Goal: Task Accomplishment & Management: Use online tool/utility

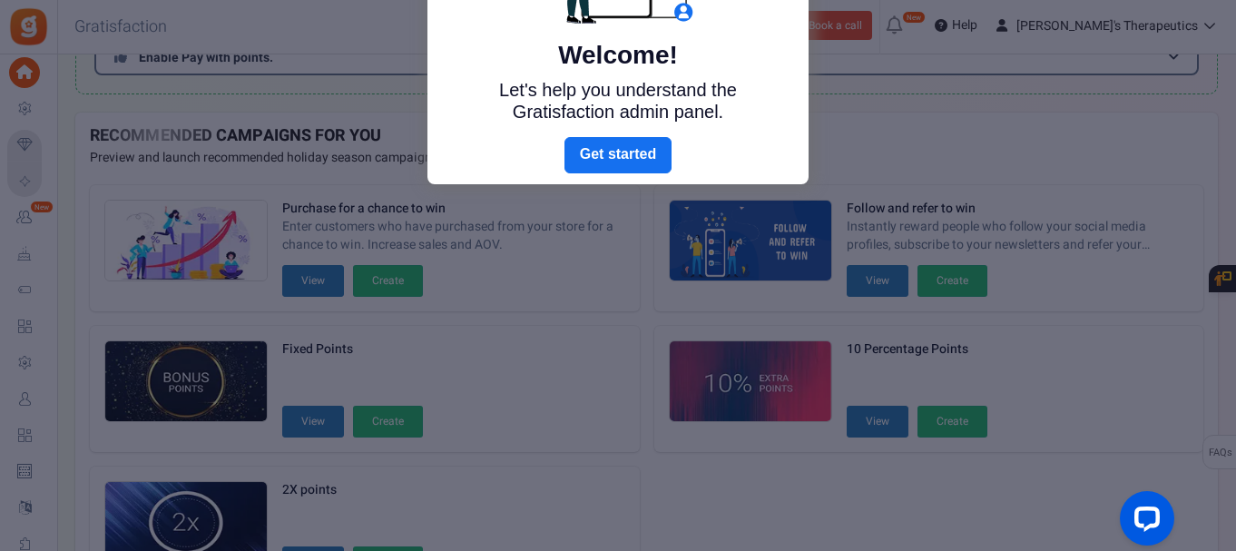
scroll to position [257, 0]
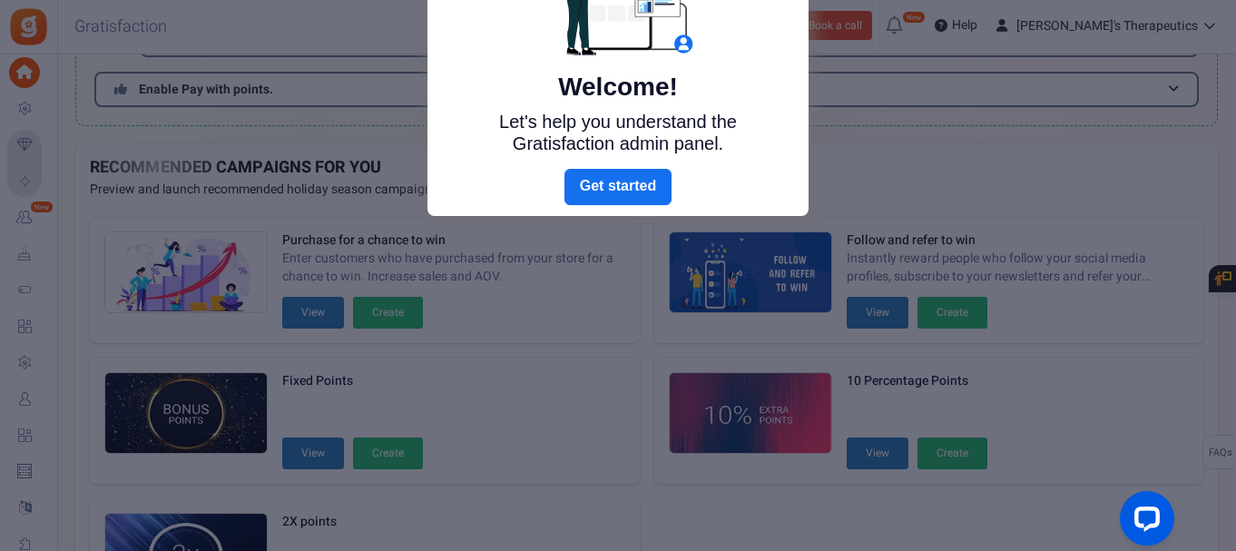
click at [613, 186] on link "Next" at bounding box center [618, 187] width 107 height 36
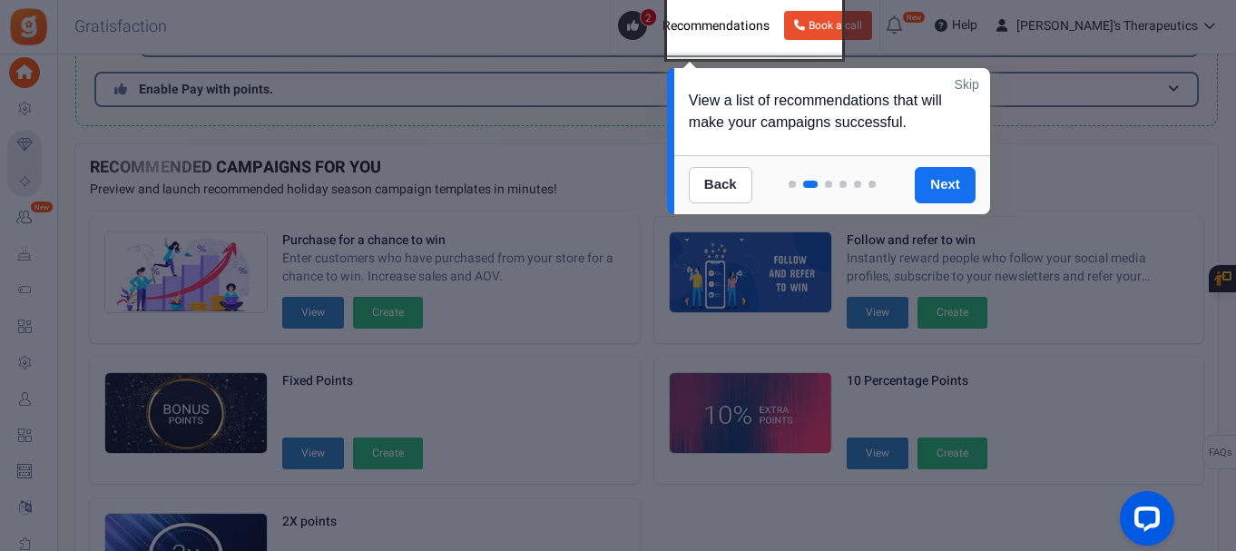
click at [938, 191] on link "Next" at bounding box center [945, 185] width 61 height 36
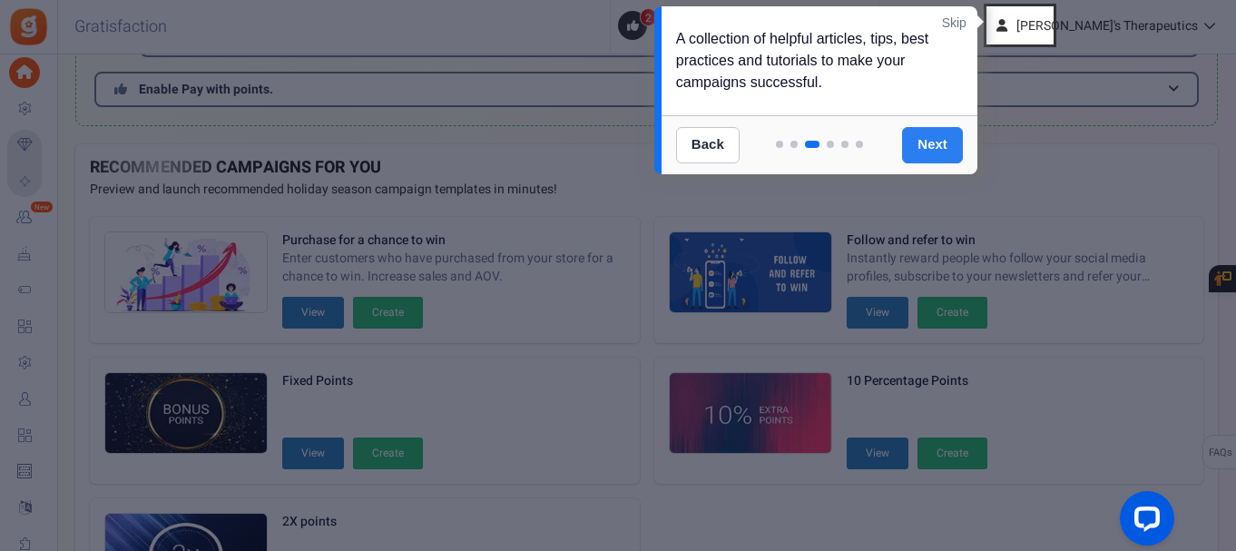
click at [941, 143] on link "Next" at bounding box center [932, 145] width 61 height 36
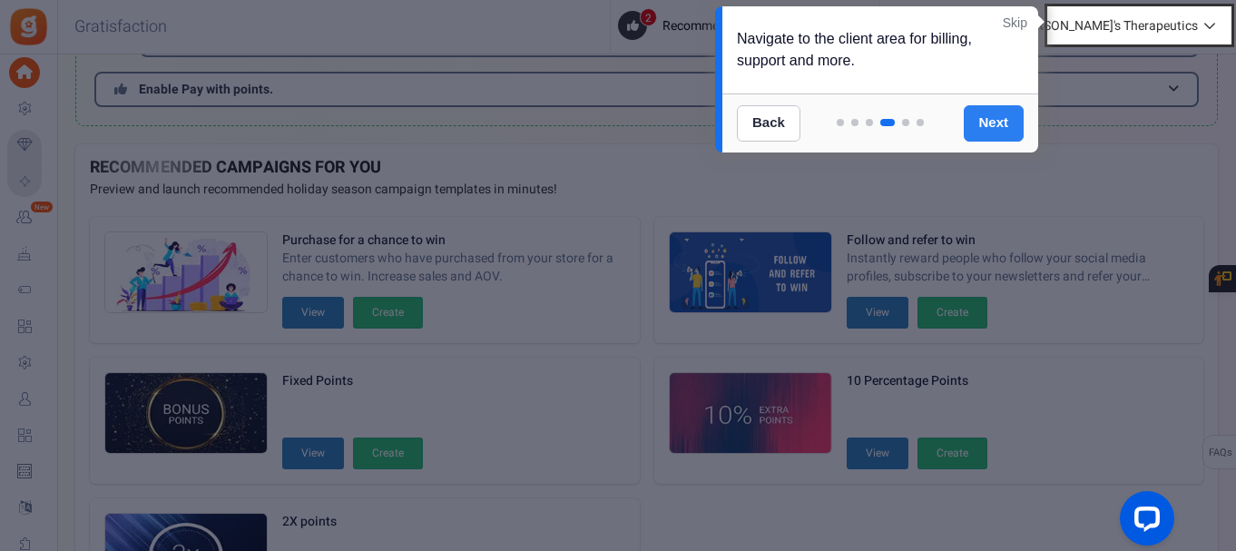
click at [991, 123] on link "Next" at bounding box center [994, 123] width 61 height 36
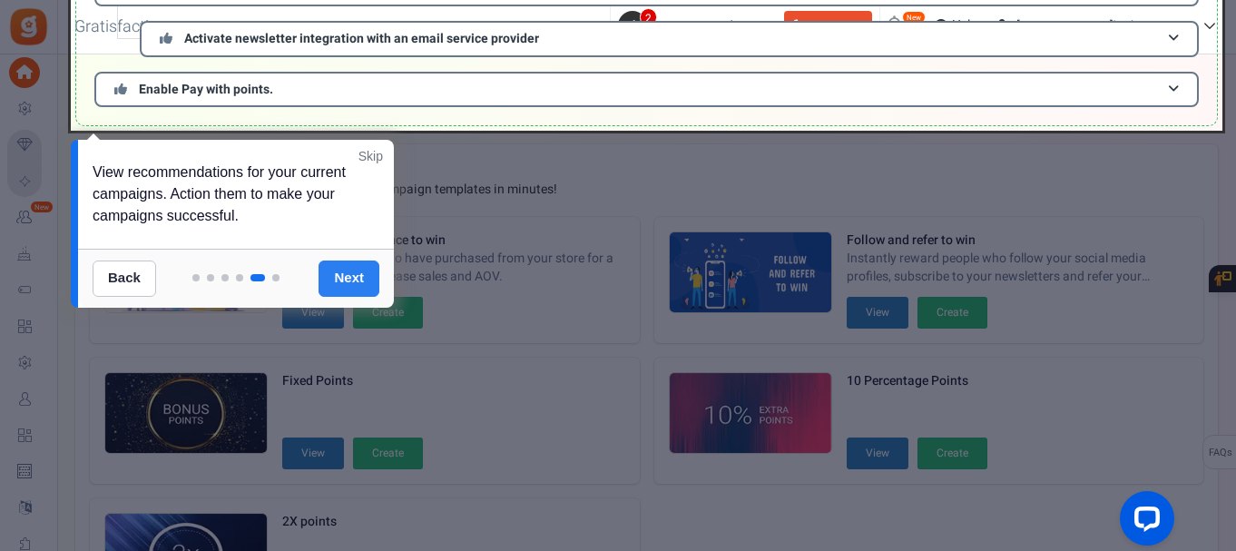
scroll to position [0, 0]
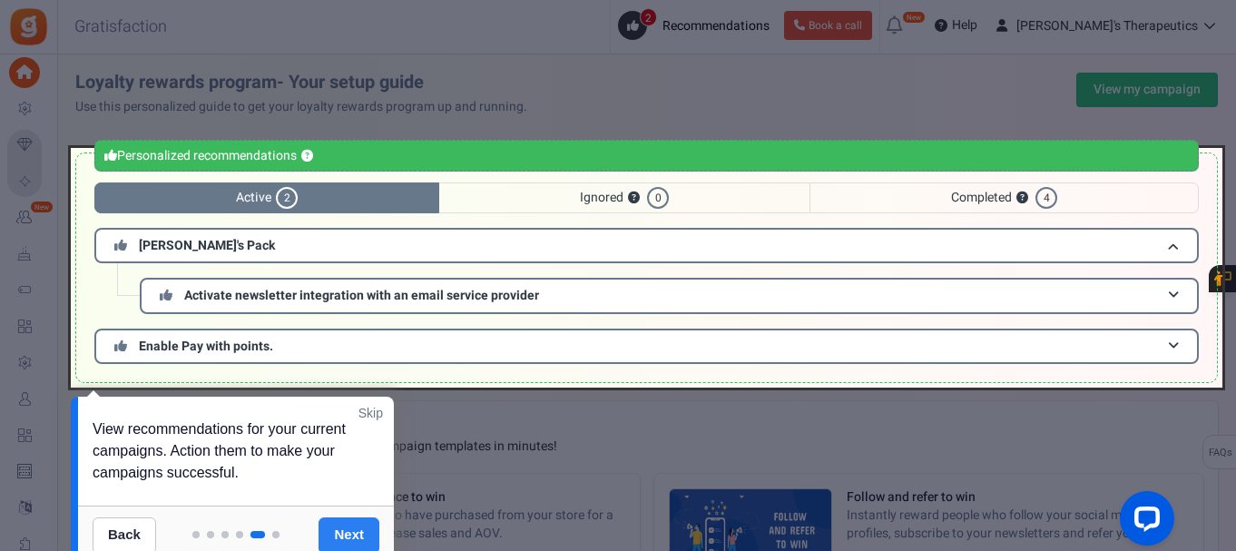
click at [359, 531] on link "Next" at bounding box center [349, 535] width 61 height 36
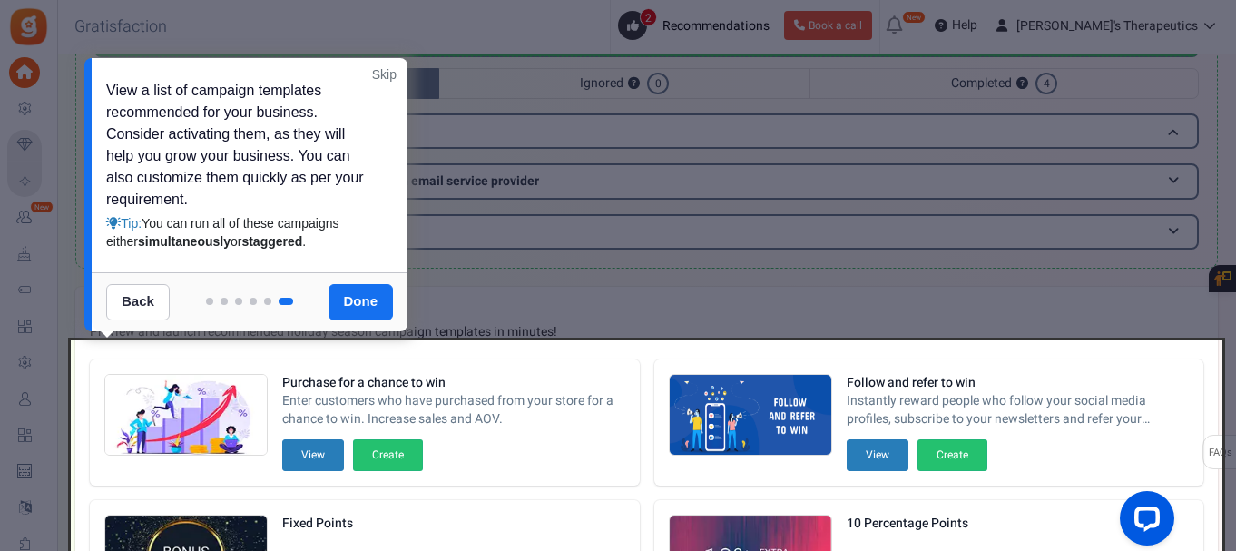
scroll to position [66, 0]
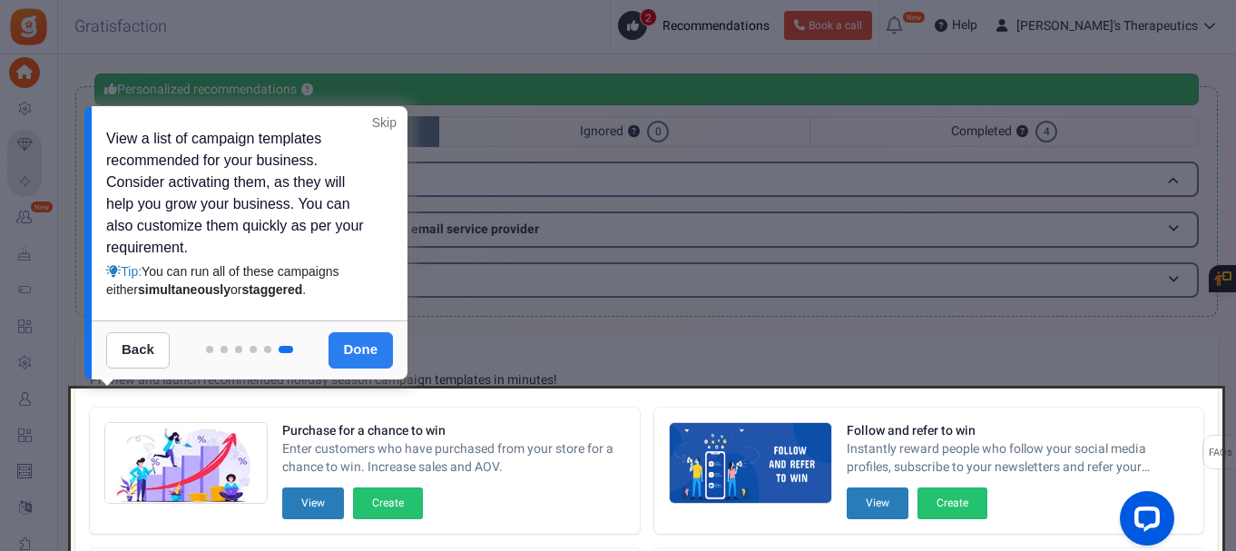
click at [353, 345] on link "Done" at bounding box center [361, 350] width 65 height 36
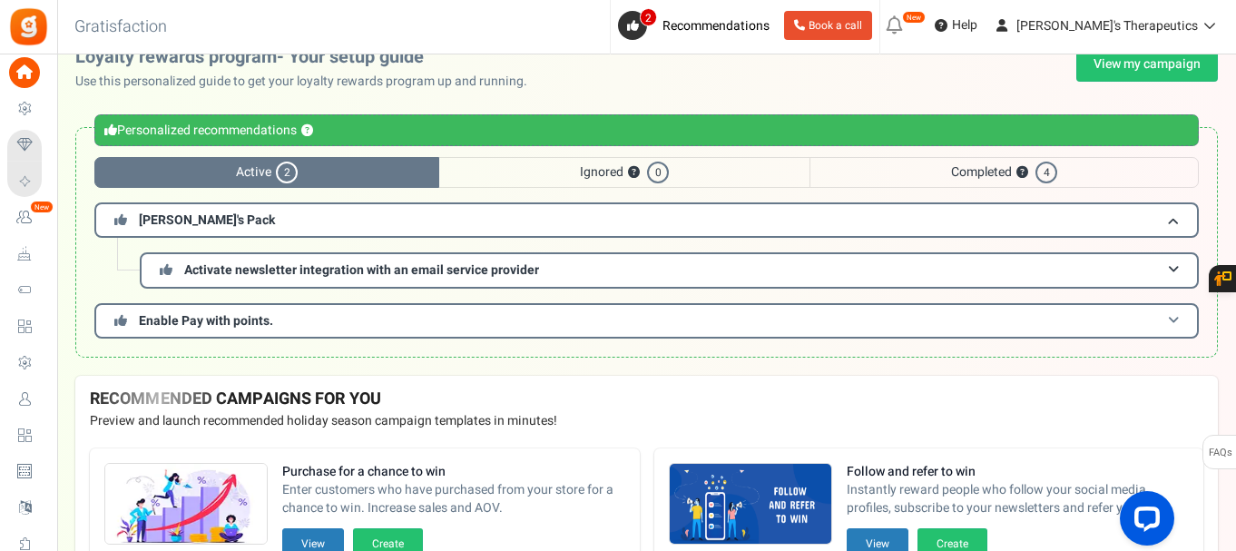
scroll to position [0, 0]
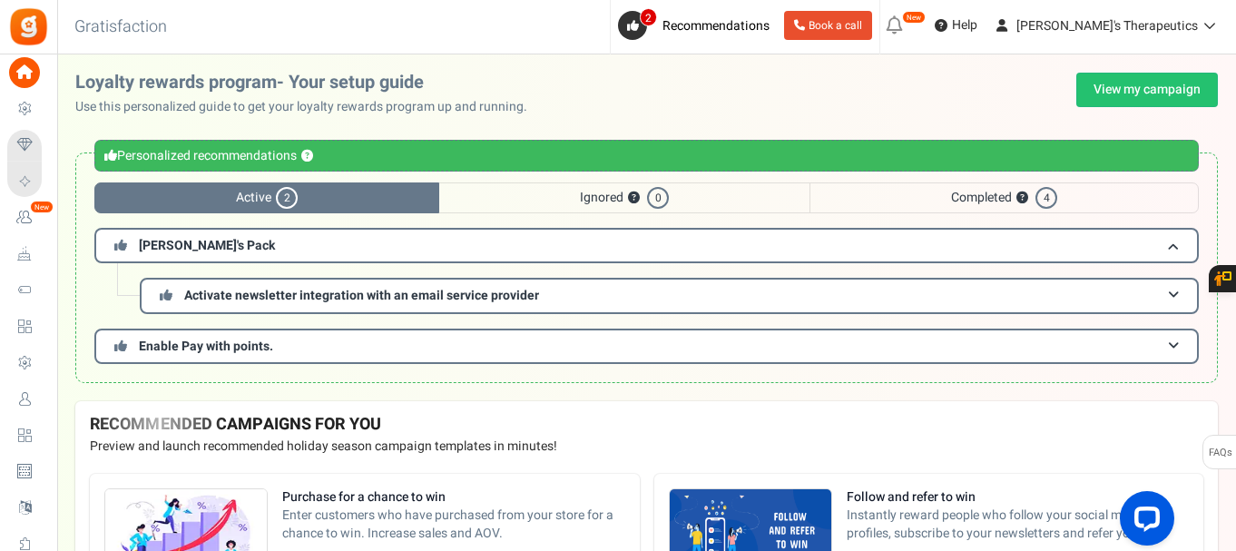
click at [351, 196] on span "Active 2" at bounding box center [266, 197] width 345 height 31
click at [361, 241] on h3 "[PERSON_NAME]'s Pack" at bounding box center [646, 245] width 1105 height 35
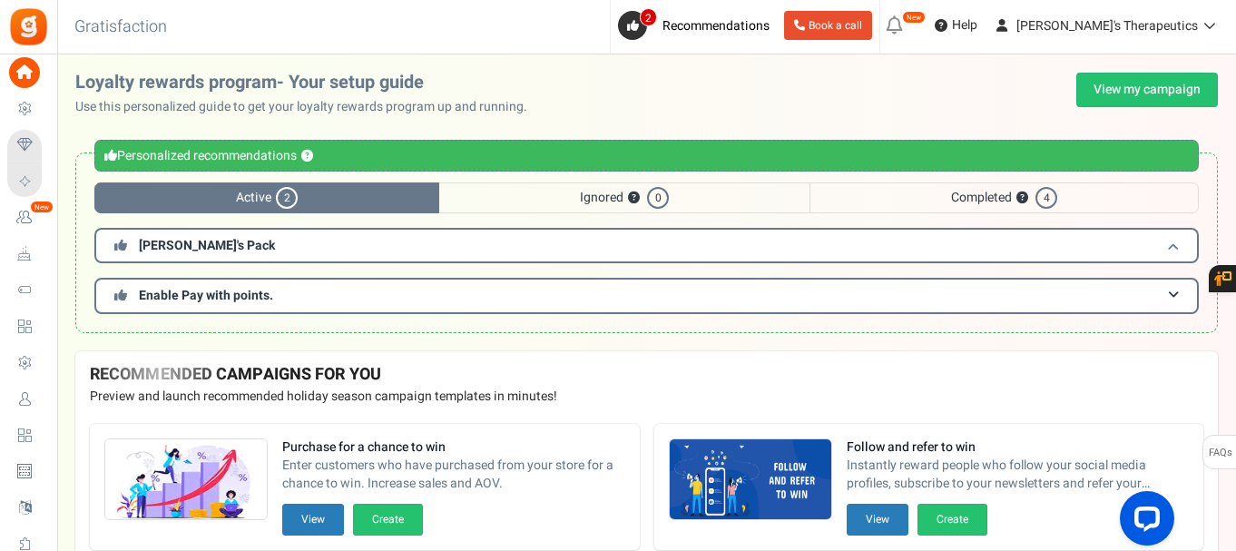
click at [361, 241] on h3 "[PERSON_NAME]'s Pack" at bounding box center [646, 245] width 1105 height 35
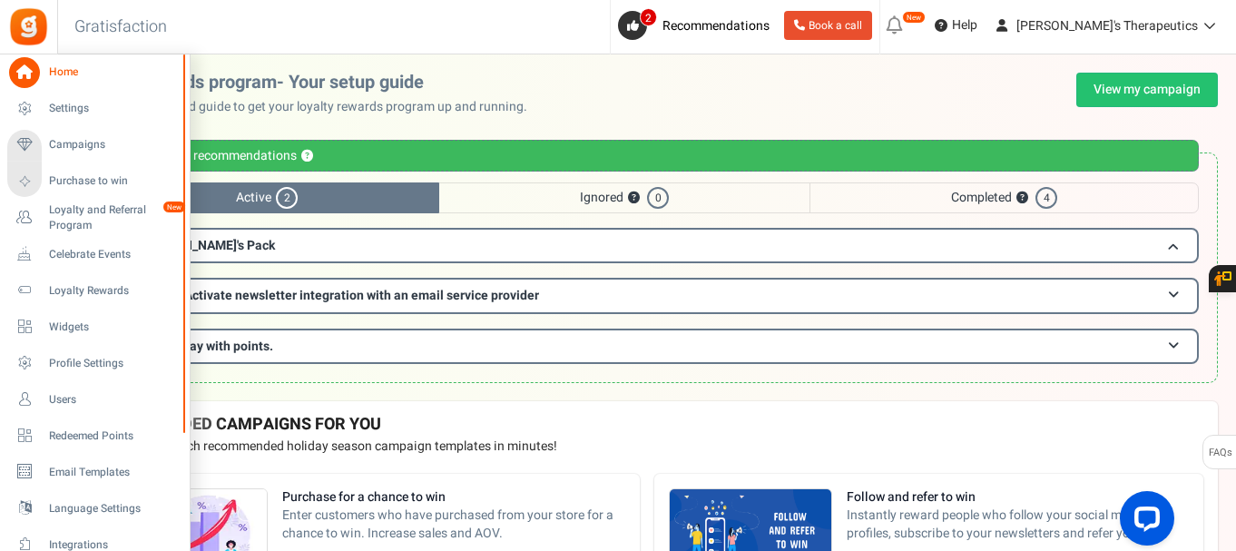
click at [22, 70] on icon at bounding box center [24, 72] width 31 height 31
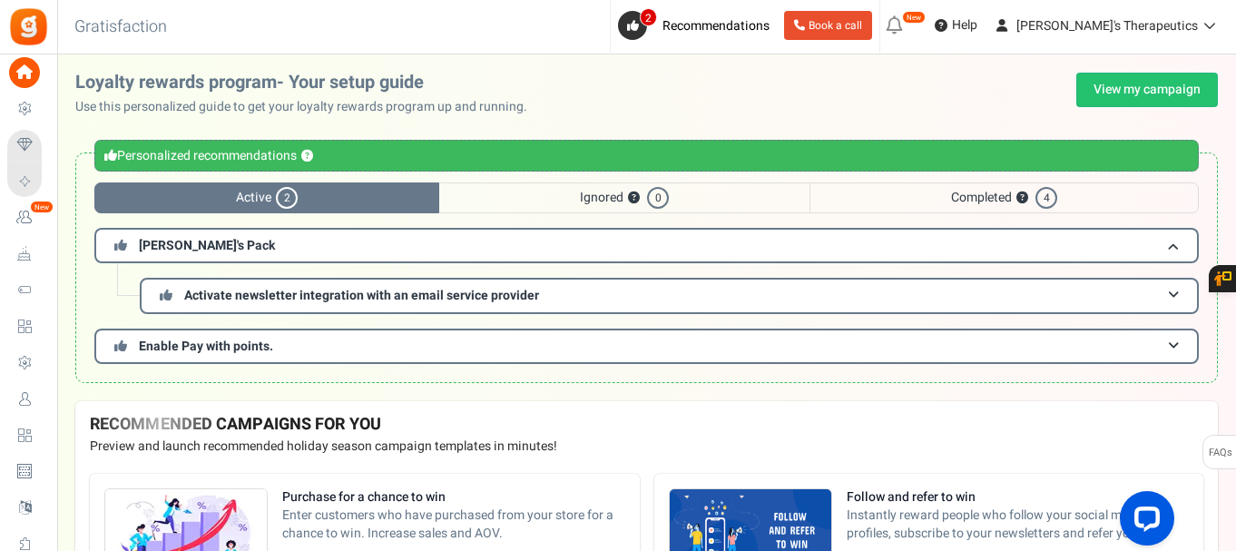
click at [0, 0] on span "Campaigns" at bounding box center [0, 0] width 0 height 0
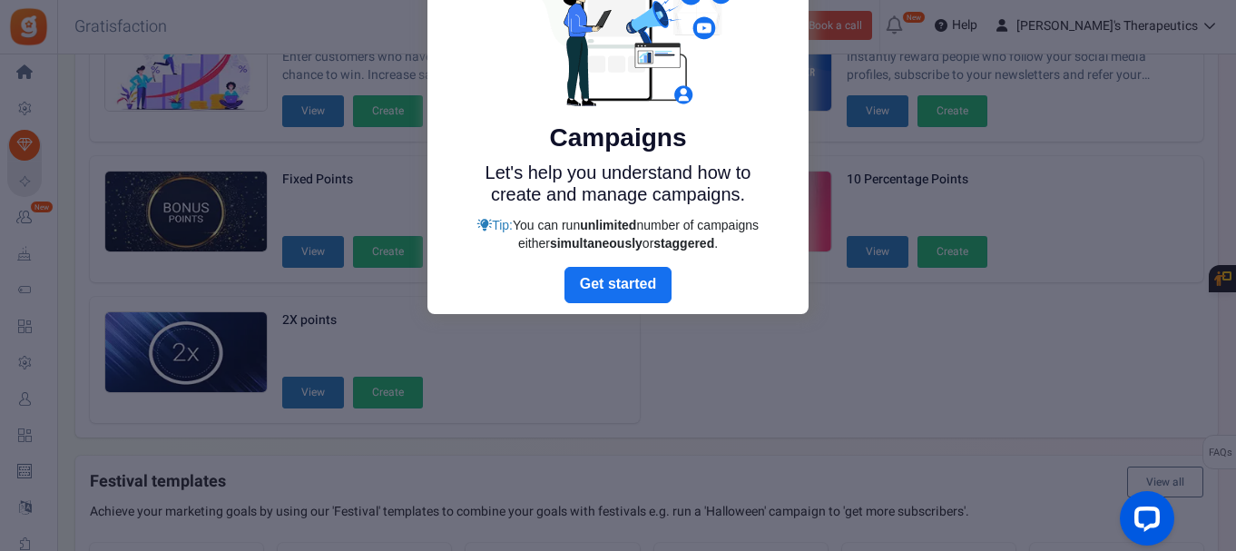
scroll to position [32, 0]
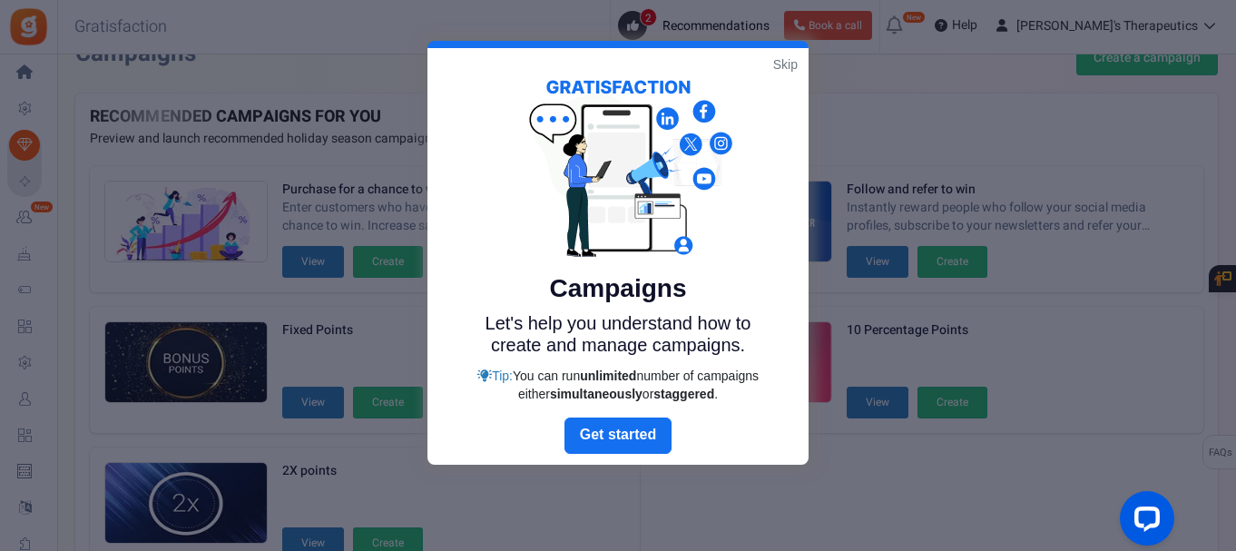
click at [790, 64] on link "Skip" at bounding box center [785, 64] width 25 height 18
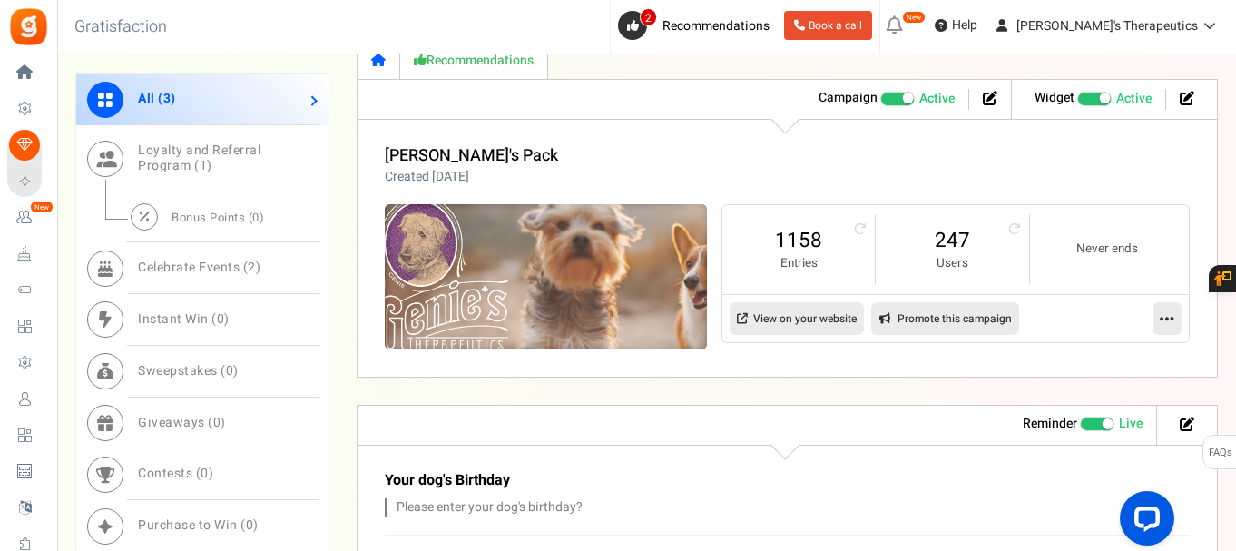
scroll to position [939, 0]
click at [573, 285] on img at bounding box center [545, 276] width 483 height 217
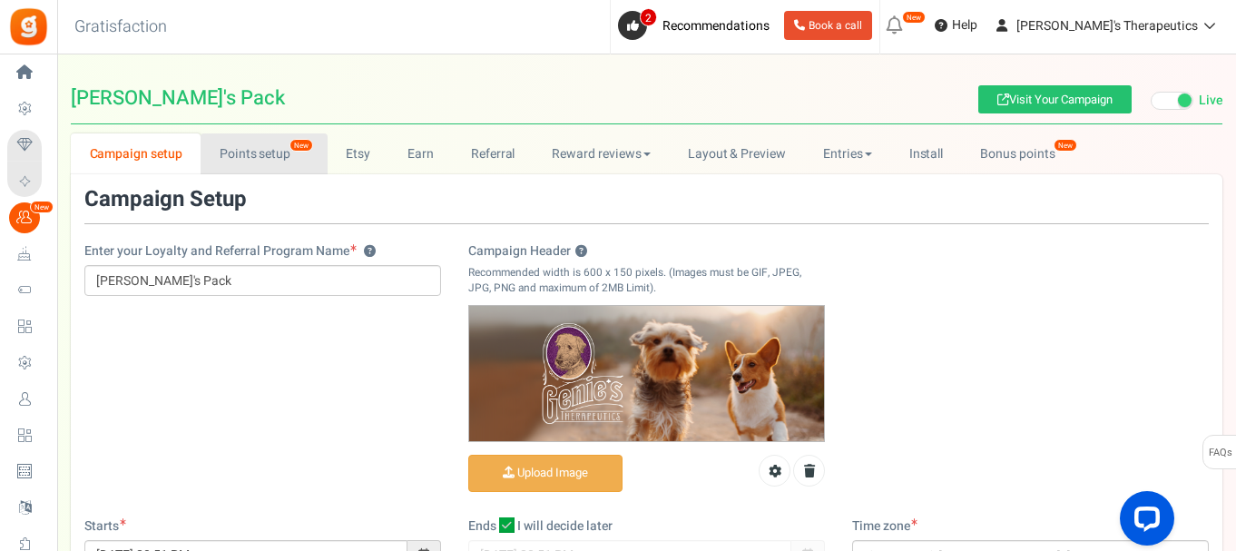
click at [252, 159] on link "Points setup New" at bounding box center [264, 153] width 126 height 41
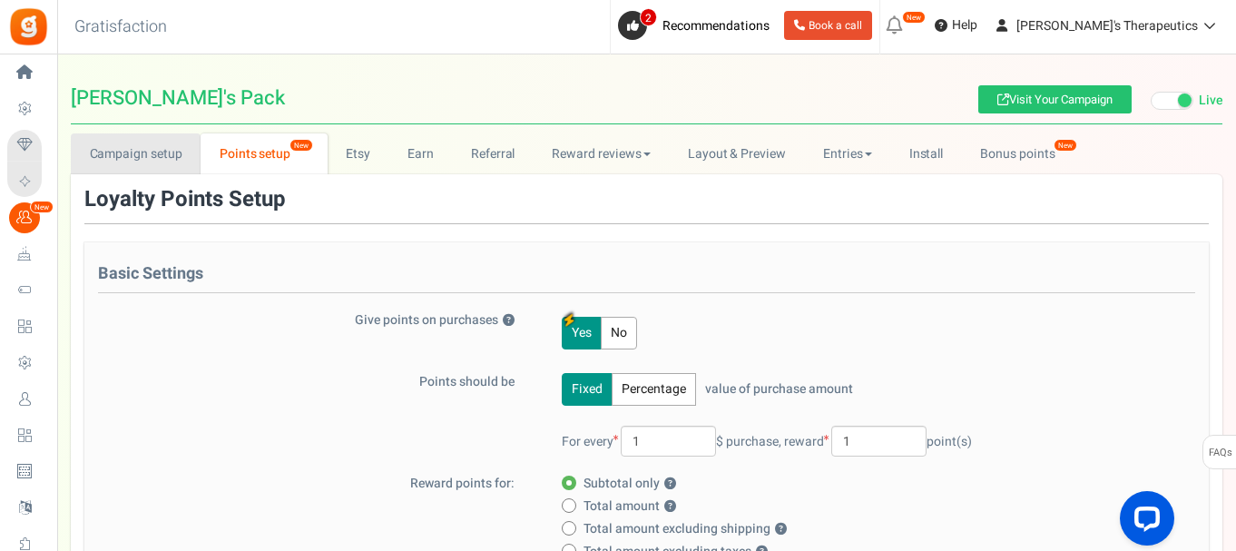
click at [129, 157] on link "Campaign setup" at bounding box center [136, 153] width 130 height 41
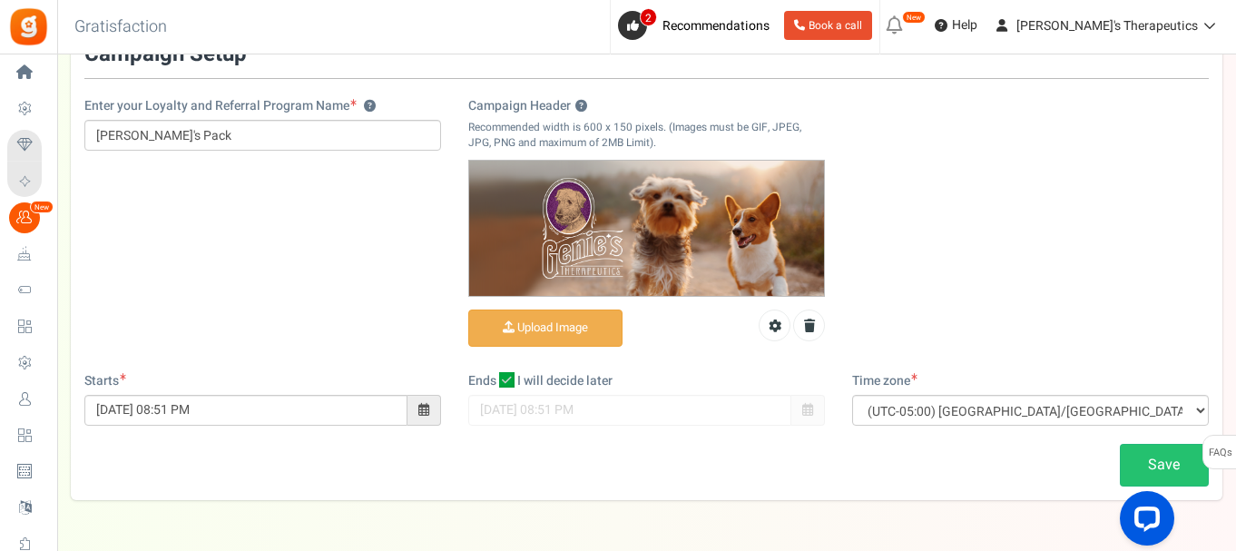
scroll to position [113, 0]
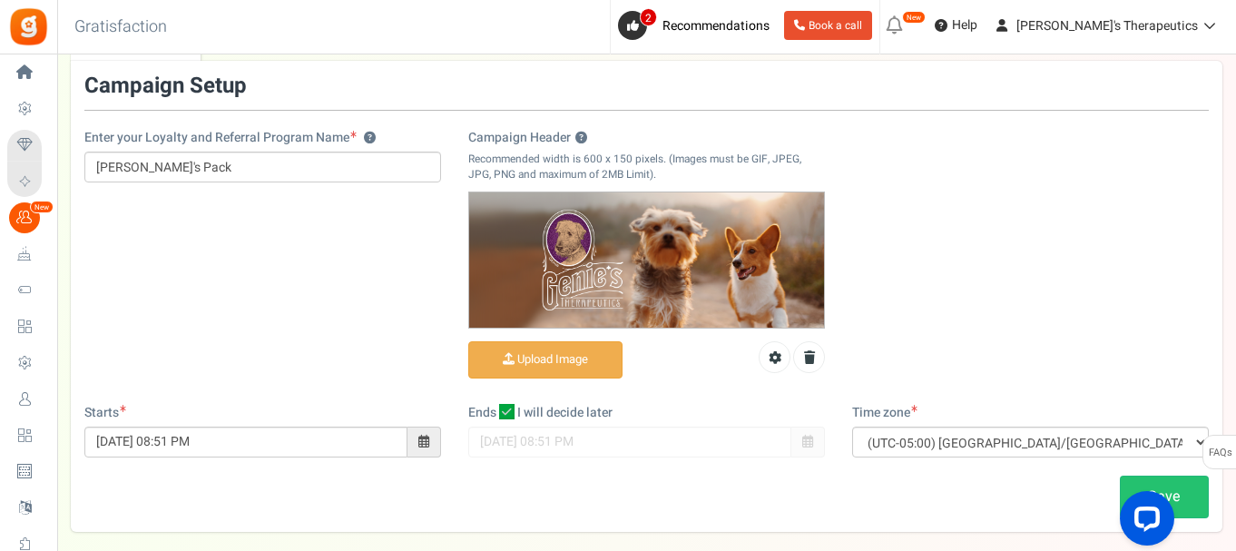
click at [638, 260] on img at bounding box center [646, 259] width 355 height 135
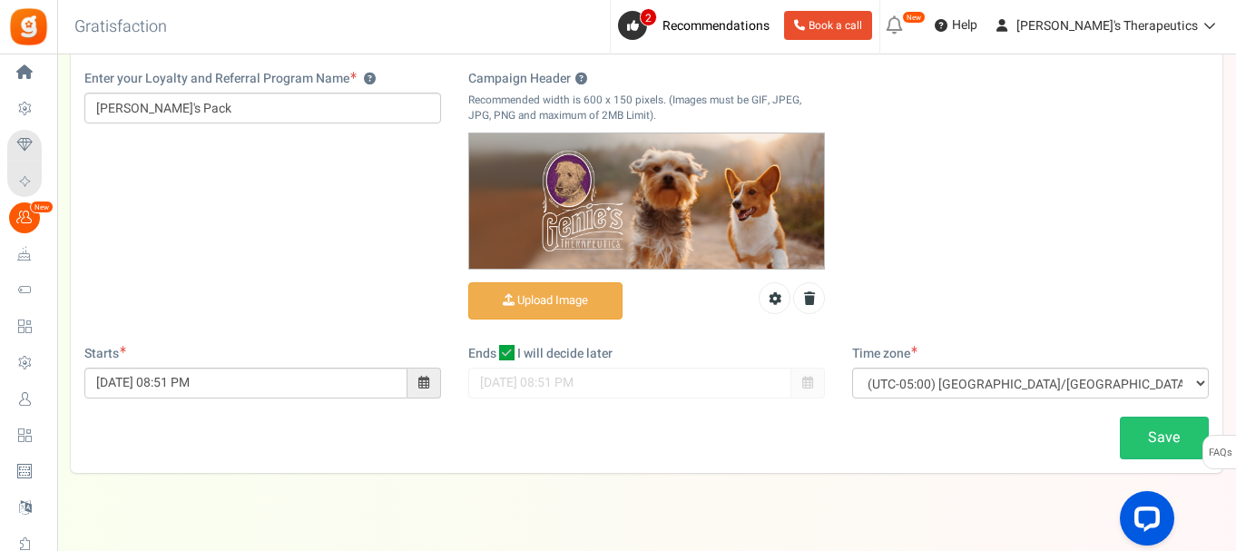
scroll to position [204, 0]
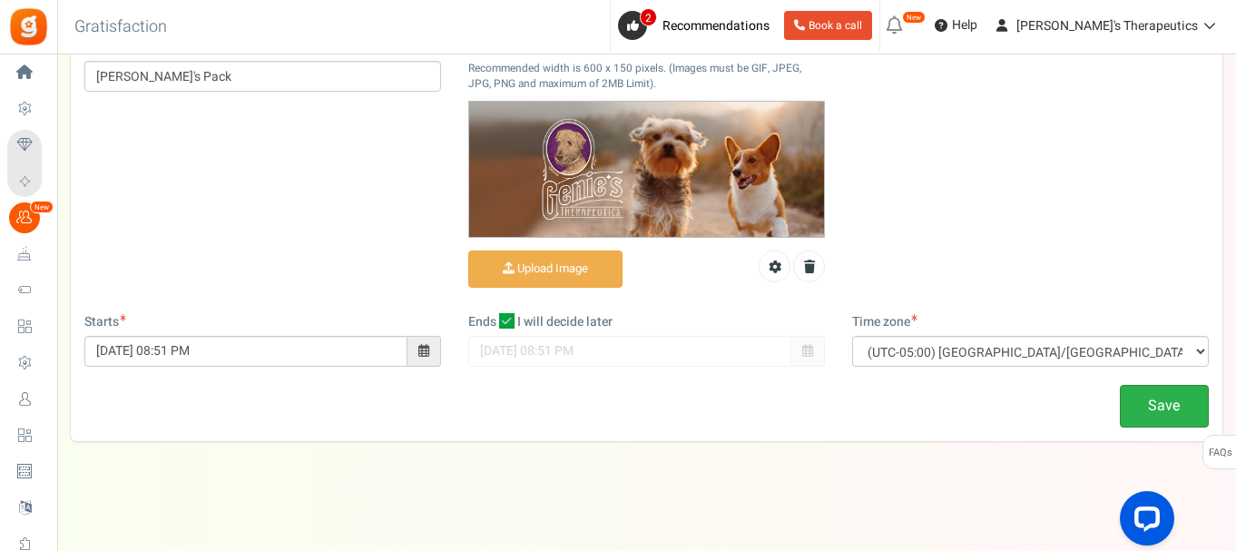
click at [1182, 405] on link "Save" at bounding box center [1164, 406] width 89 height 43
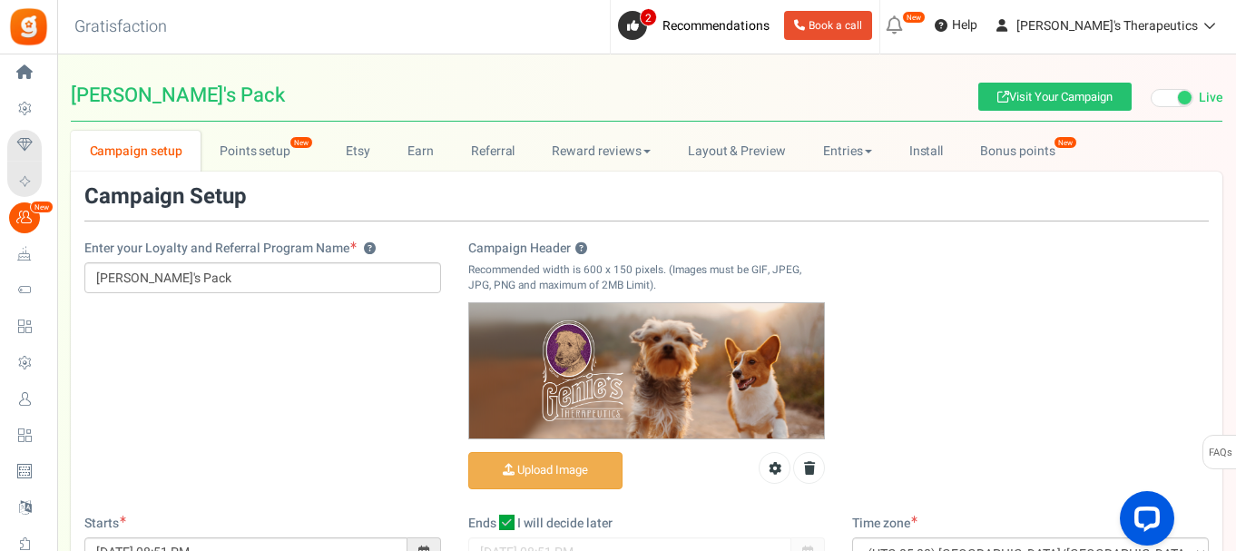
scroll to position [0, 0]
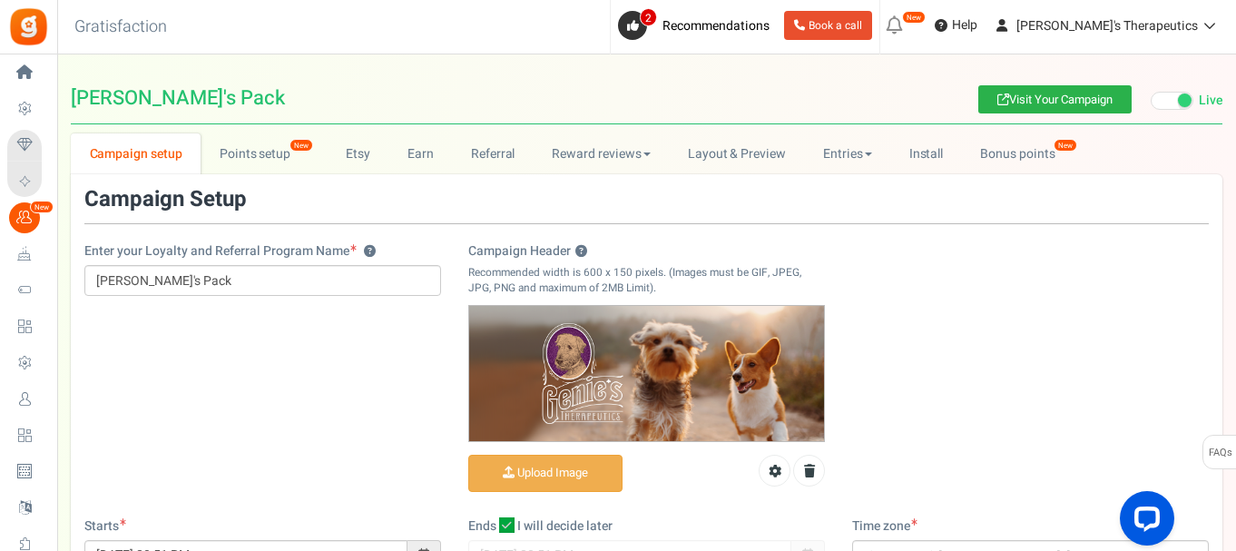
click at [1030, 98] on link "Visit Your Campaign" at bounding box center [1054, 99] width 153 height 28
